Goal: Task Accomplishment & Management: Complete application form

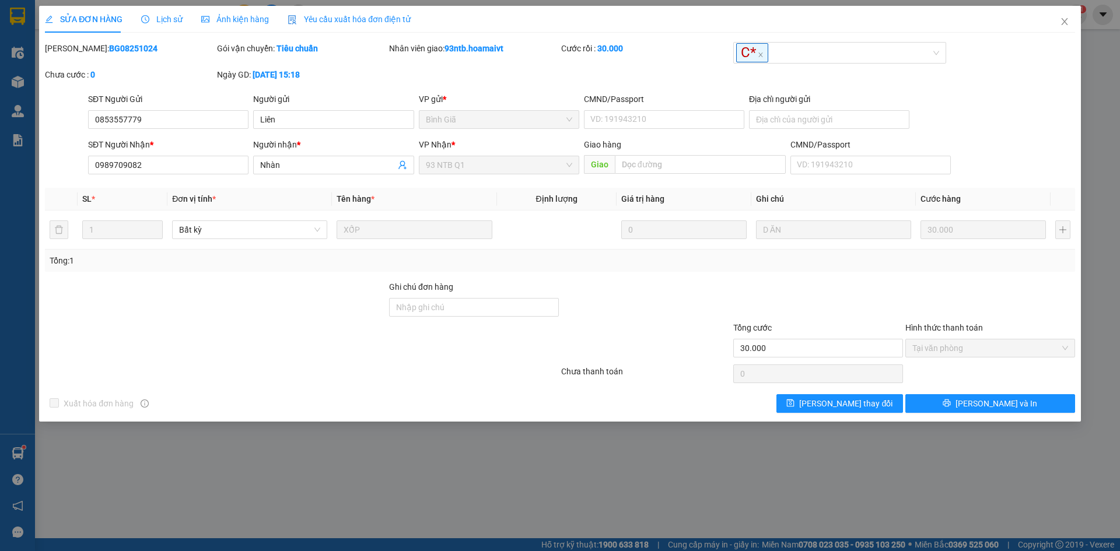
click at [1054, 64] on div "[PERSON_NAME]: BG08251024 Gói vận chuyển: Tiêu chuẩn Nhân viên giao: 93ntb.hoam…" at bounding box center [560, 67] width 1033 height 51
click at [1070, 19] on span "Close" at bounding box center [1065, 22] width 33 height 33
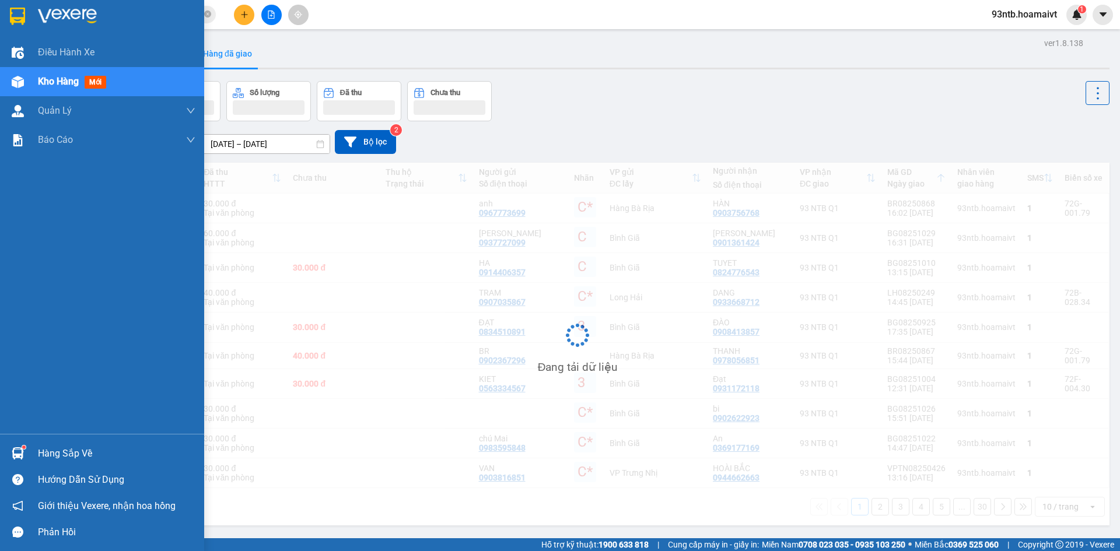
click at [19, 452] on img at bounding box center [18, 454] width 12 height 12
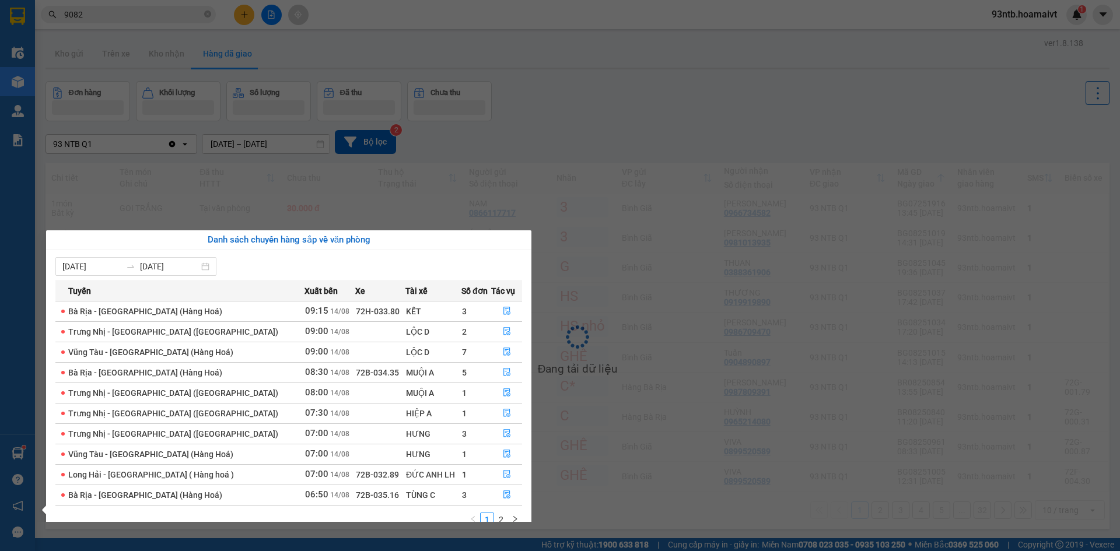
scroll to position [19, 0]
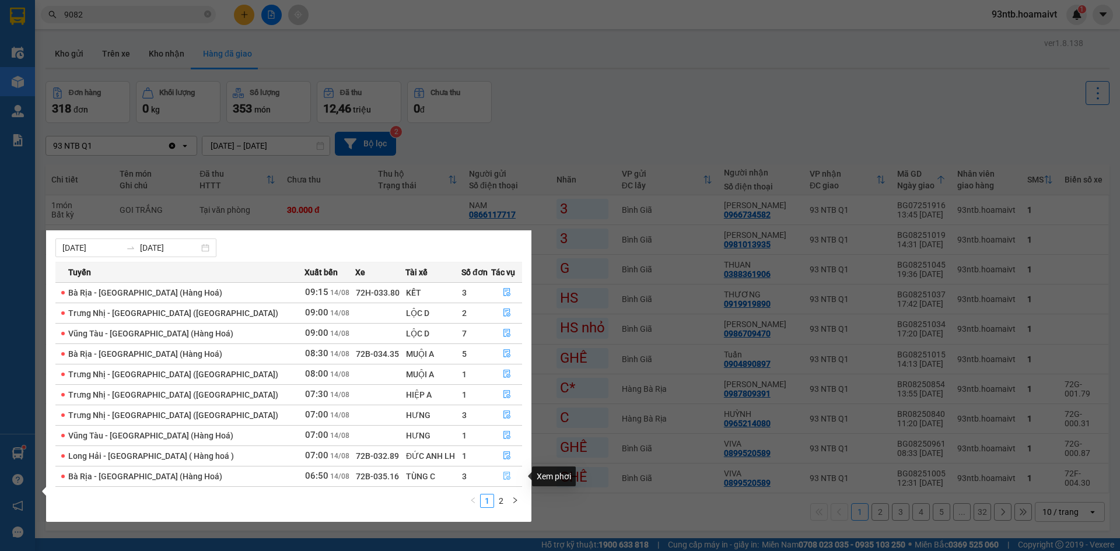
click at [503, 475] on icon "file-done" at bounding box center [507, 476] width 8 height 8
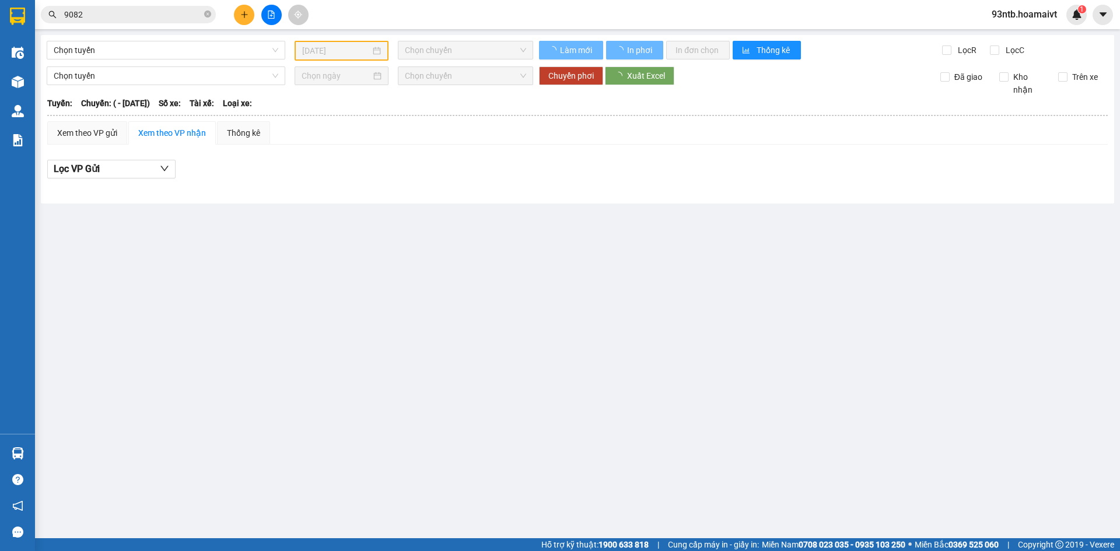
type input "[DATE]"
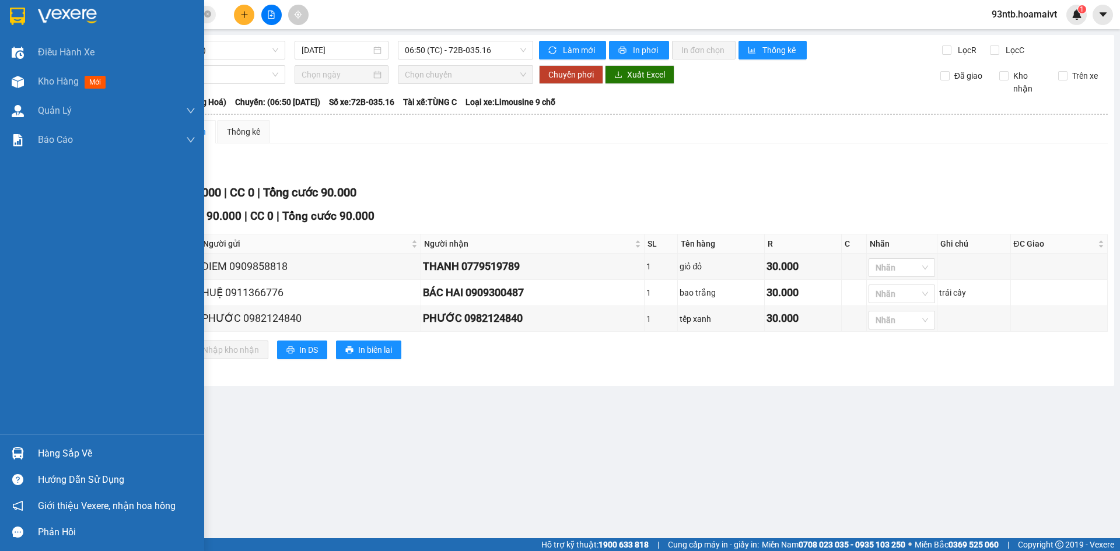
click at [13, 453] on img at bounding box center [18, 454] width 12 height 12
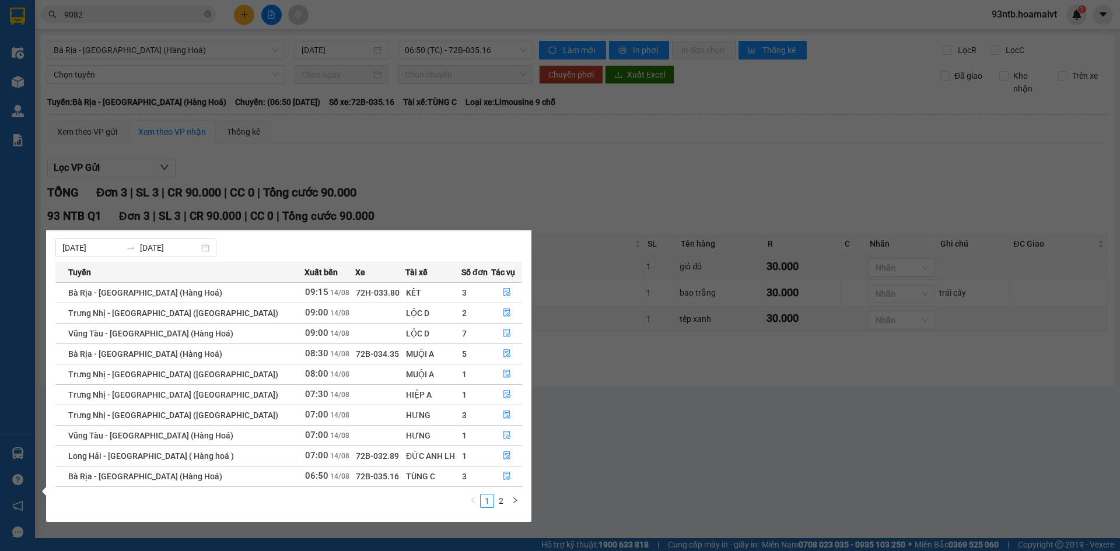
click at [498, 499] on link "2" at bounding box center [501, 501] width 13 height 13
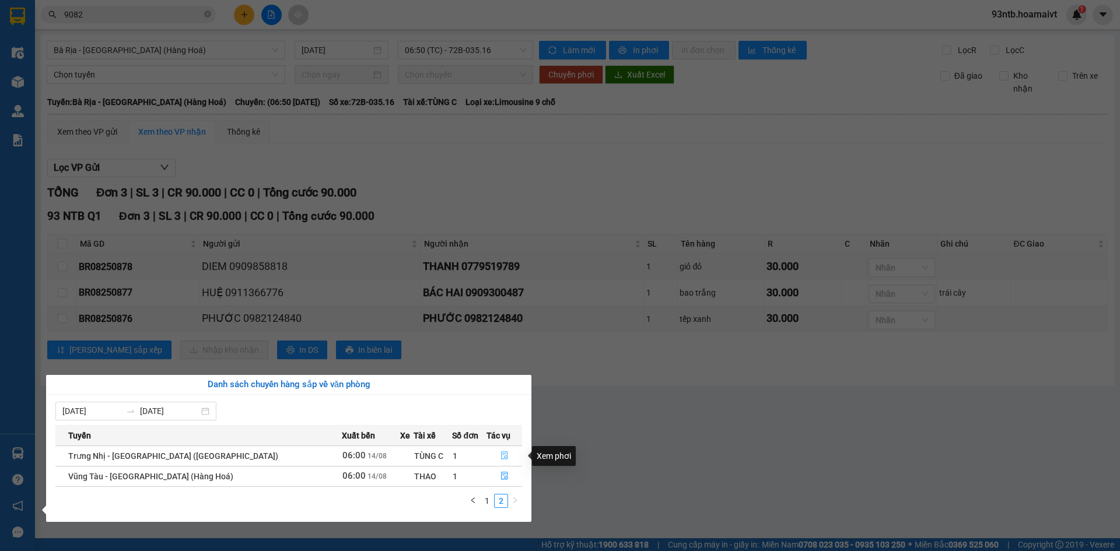
click at [501, 459] on icon "file-done" at bounding box center [505, 456] width 8 height 8
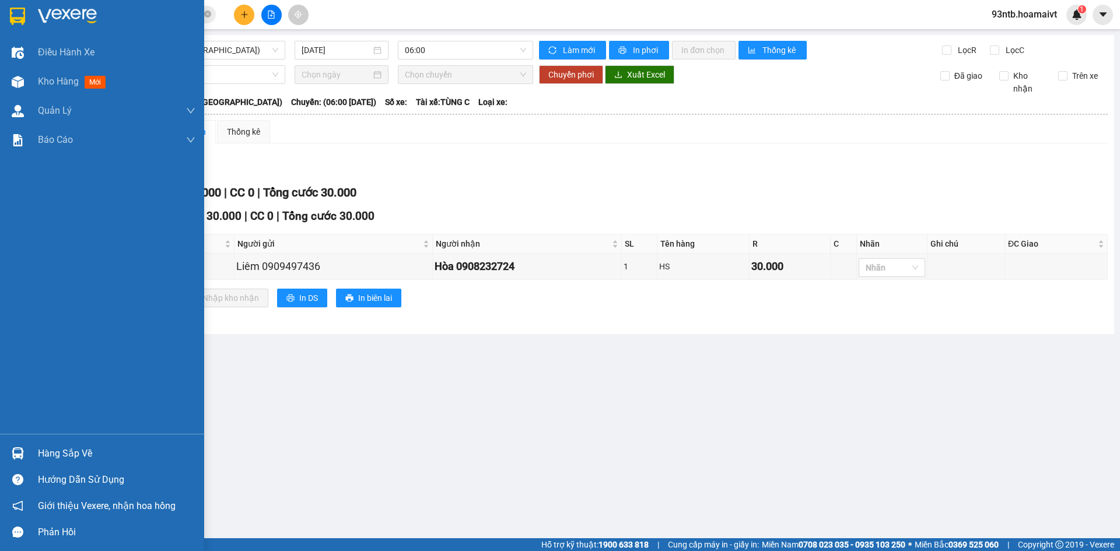
click at [32, 449] on div "Hàng sắp về" at bounding box center [102, 454] width 204 height 26
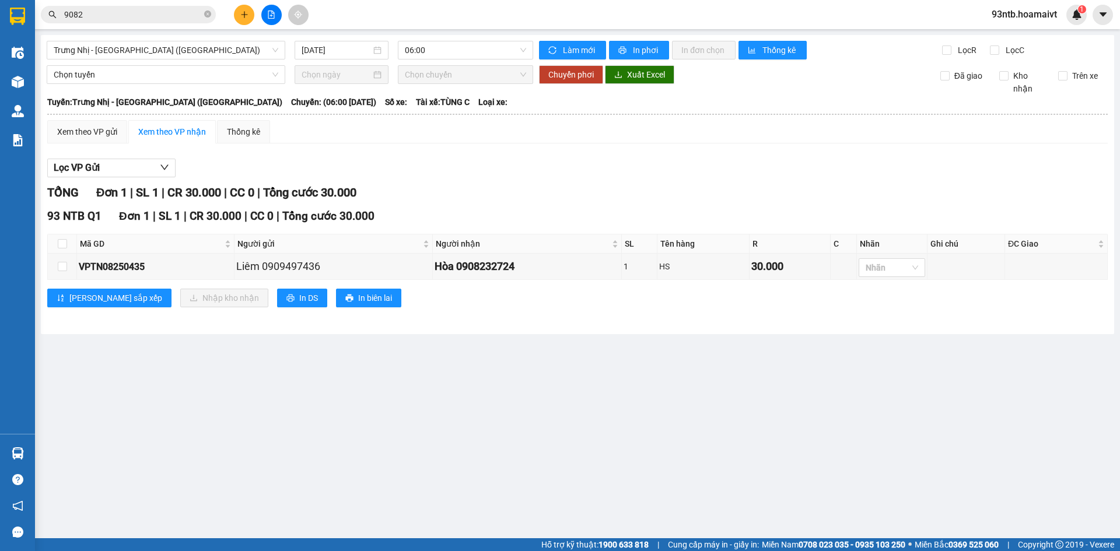
click at [404, 349] on section "Kết quả tìm kiếm ( 47 ) Bộ lọc Tìm người gửi/nhận Thuộc VP này Mã ĐH Trạng thái…" at bounding box center [560, 275] width 1120 height 551
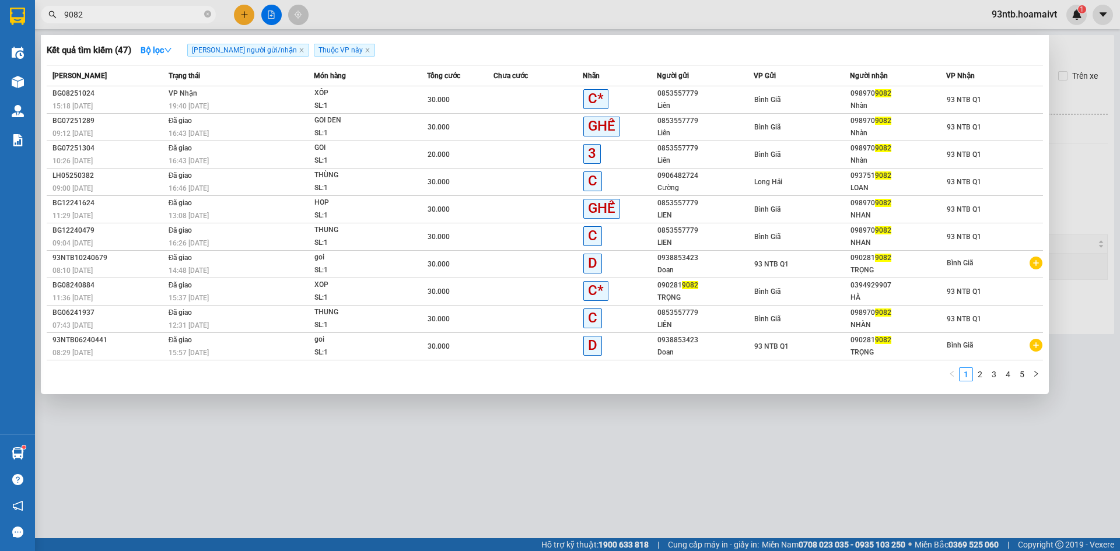
click at [207, 13] on icon "close-circle" at bounding box center [207, 14] width 7 height 7
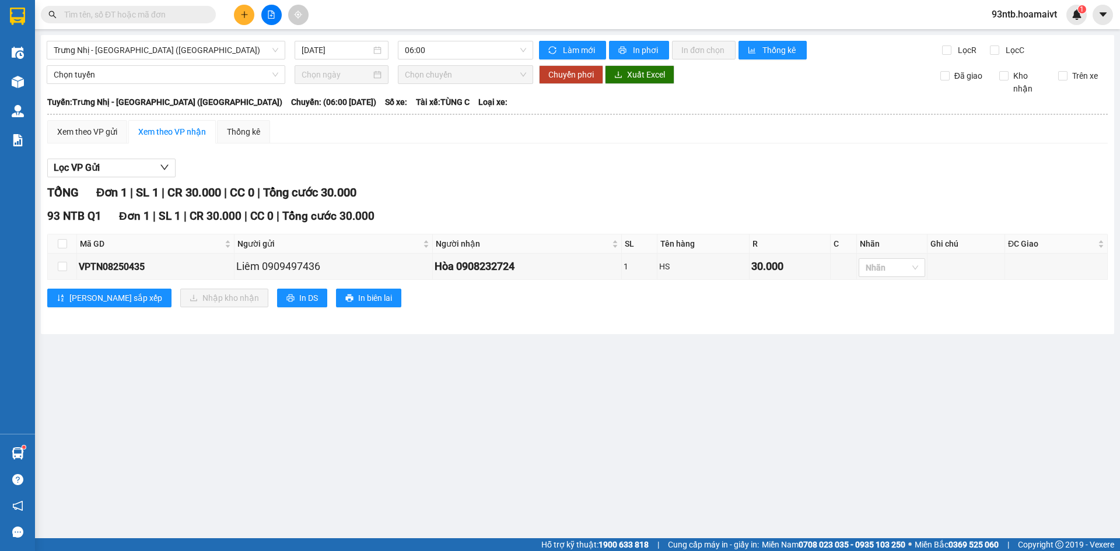
click at [190, 17] on input "text" at bounding box center [133, 14] width 138 height 13
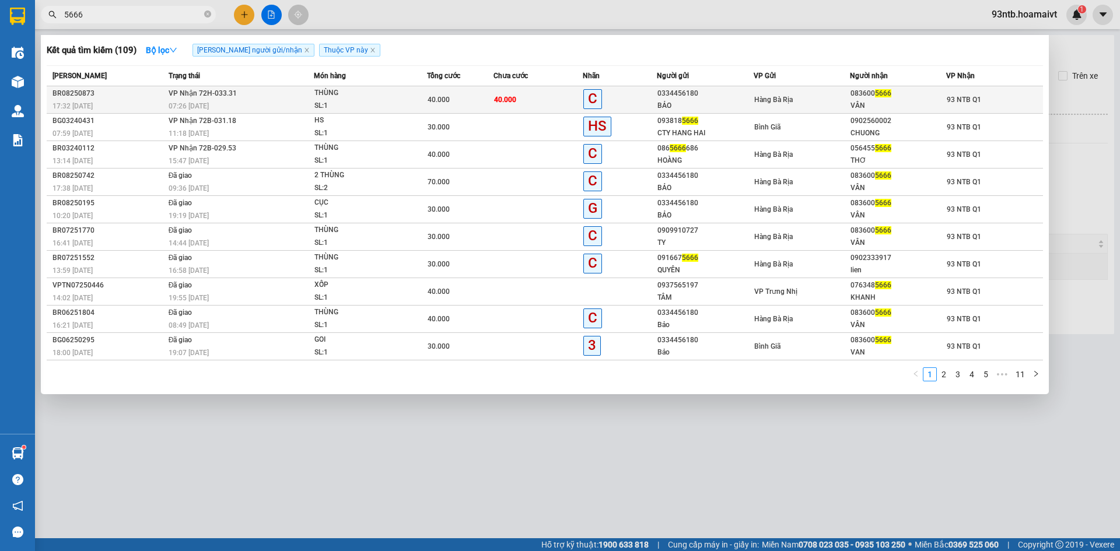
type input "5666"
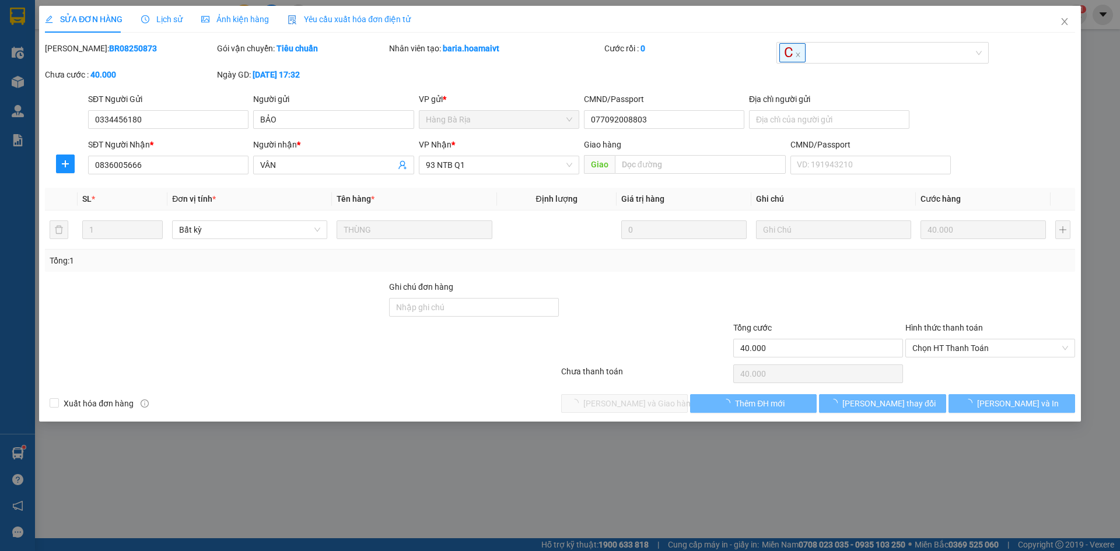
type input "0334456180"
type input "BẢO"
type input "077092008803"
type input "0836005666"
type input "VÂN"
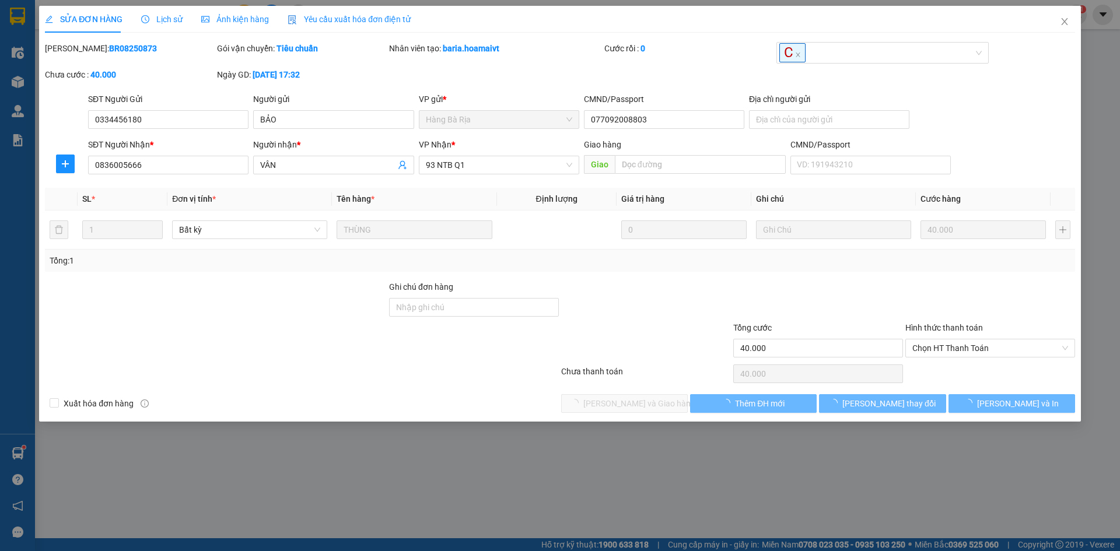
type input "40.000"
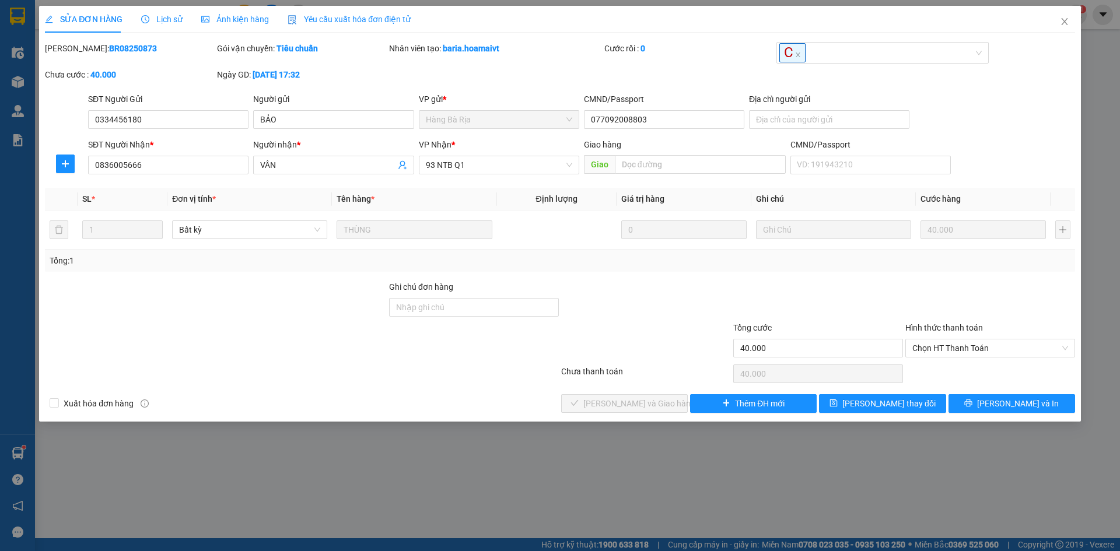
click at [996, 349] on span "Chọn HT Thanh Toán" at bounding box center [991, 349] width 156 height 18
click at [970, 369] on div "Tại văn phòng" at bounding box center [991, 371] width 156 height 13
type input "0"
click at [571, 398] on button "[PERSON_NAME] và Giao hàng" at bounding box center [624, 403] width 127 height 19
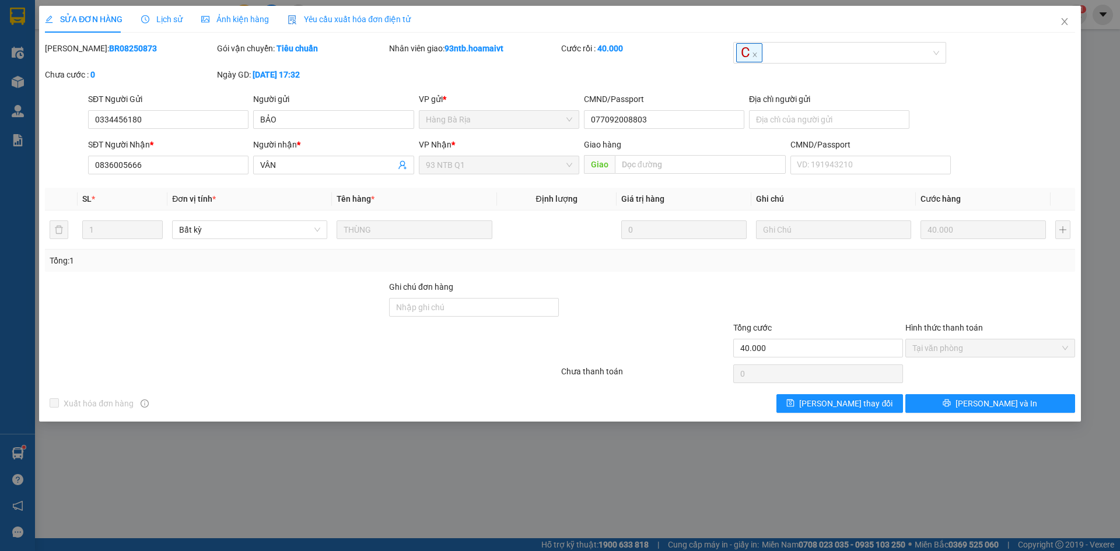
click at [1064, 18] on icon "close" at bounding box center [1064, 21] width 9 height 9
